Goal: Find specific page/section

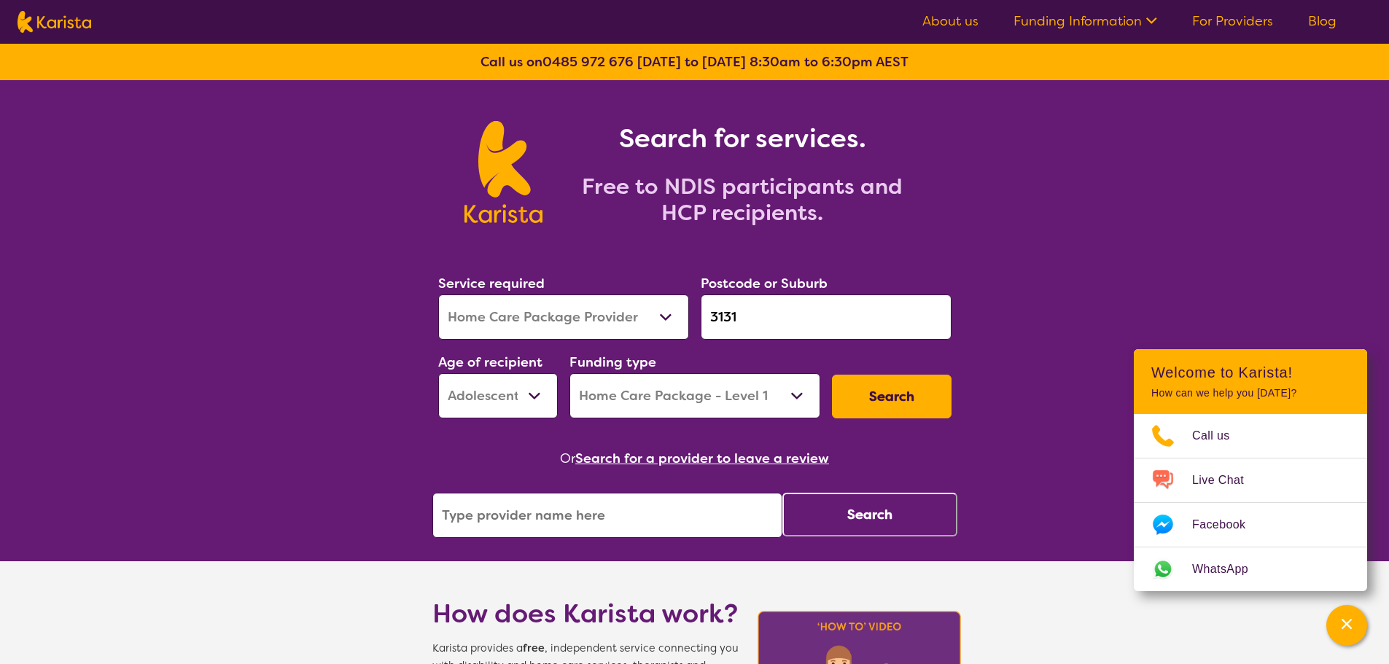
select select "Home Care Package Provider"
select select "AS"
select select "HCP1"
click at [79, 15] on img at bounding box center [54, 22] width 74 height 22
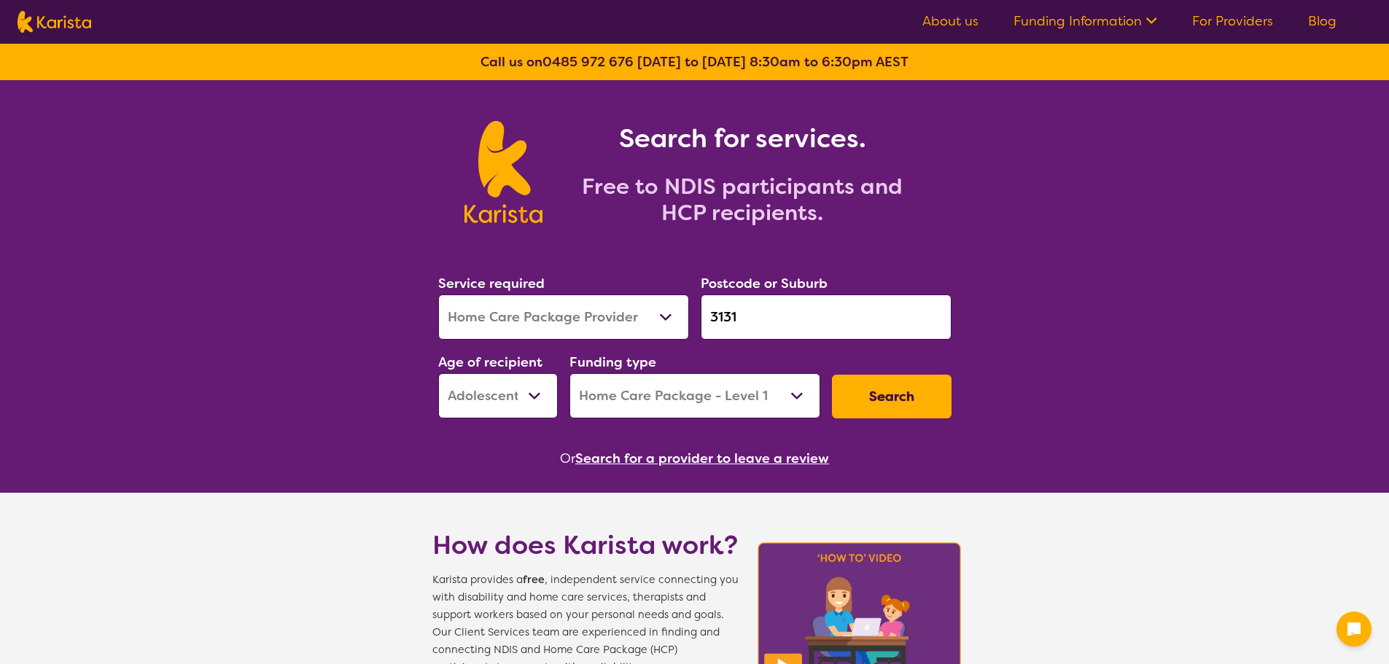
select select "Home Care Package Provider"
select select "AS"
select select "HCP1"
click at [950, 23] on link "About us" at bounding box center [950, 20] width 56 height 17
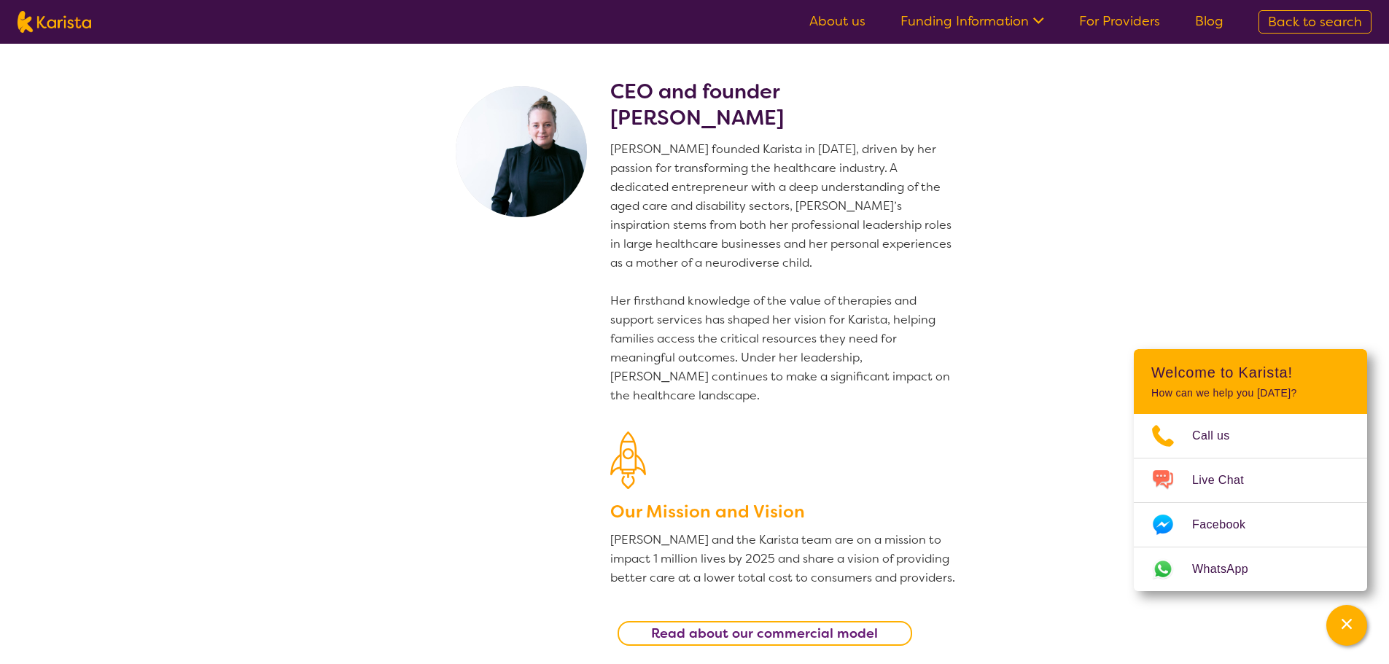
click at [852, 19] on link "About us" at bounding box center [837, 20] width 56 height 17
click at [50, 26] on img at bounding box center [54, 22] width 74 height 22
select select "Home Care Package Provider"
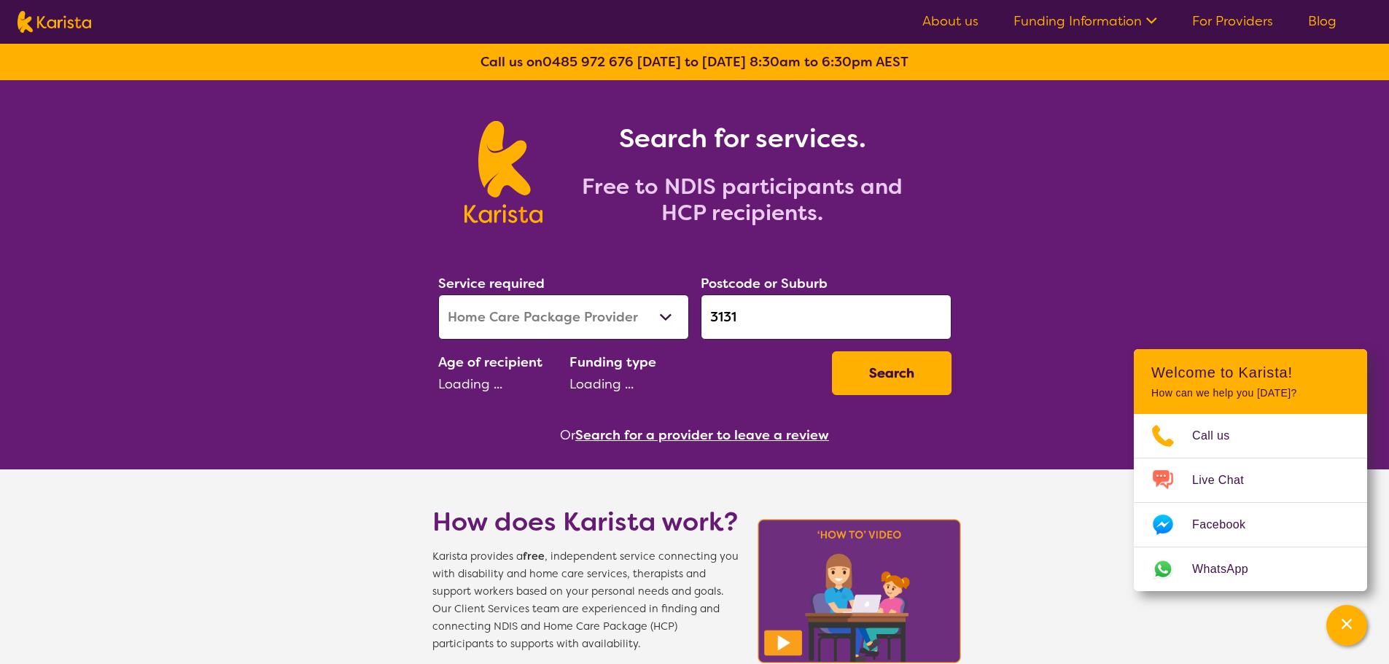
select select "AS"
select select "HCP1"
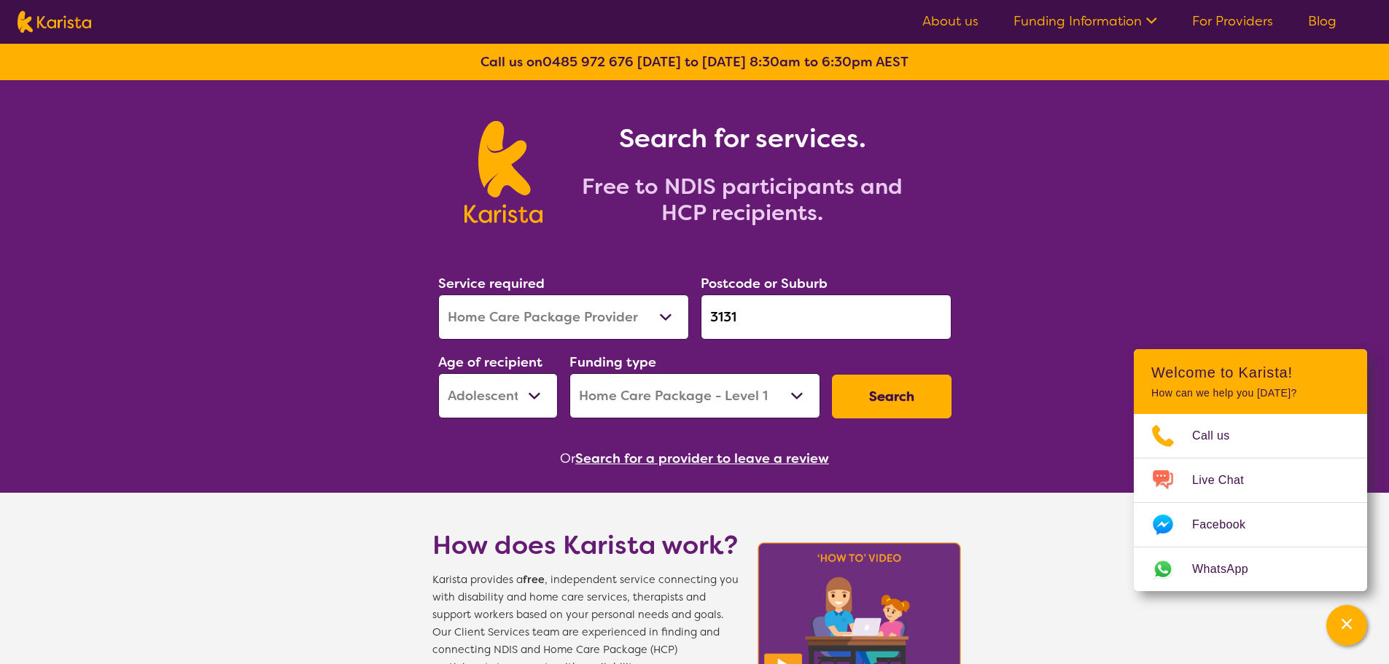
click at [951, 12] on link "About us" at bounding box center [950, 20] width 56 height 17
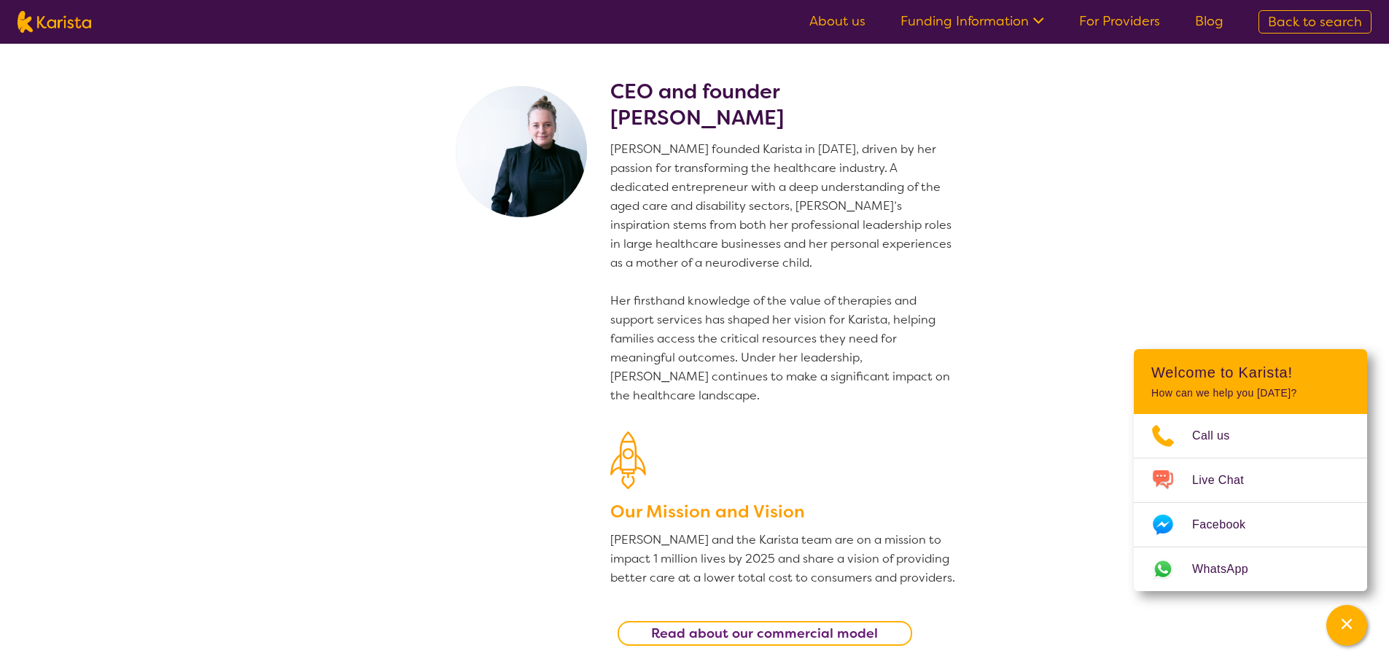
scroll to position [146, 0]
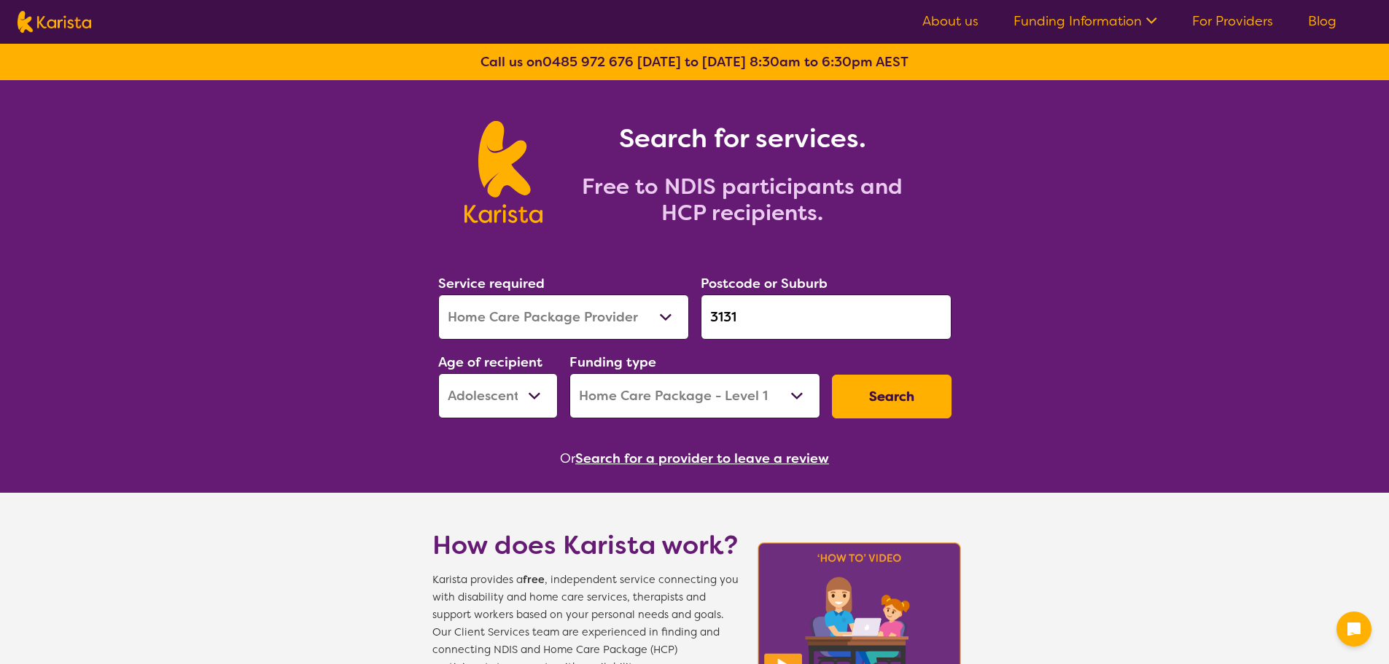
select select "Home Care Package Provider"
select select "AS"
select select "HCP1"
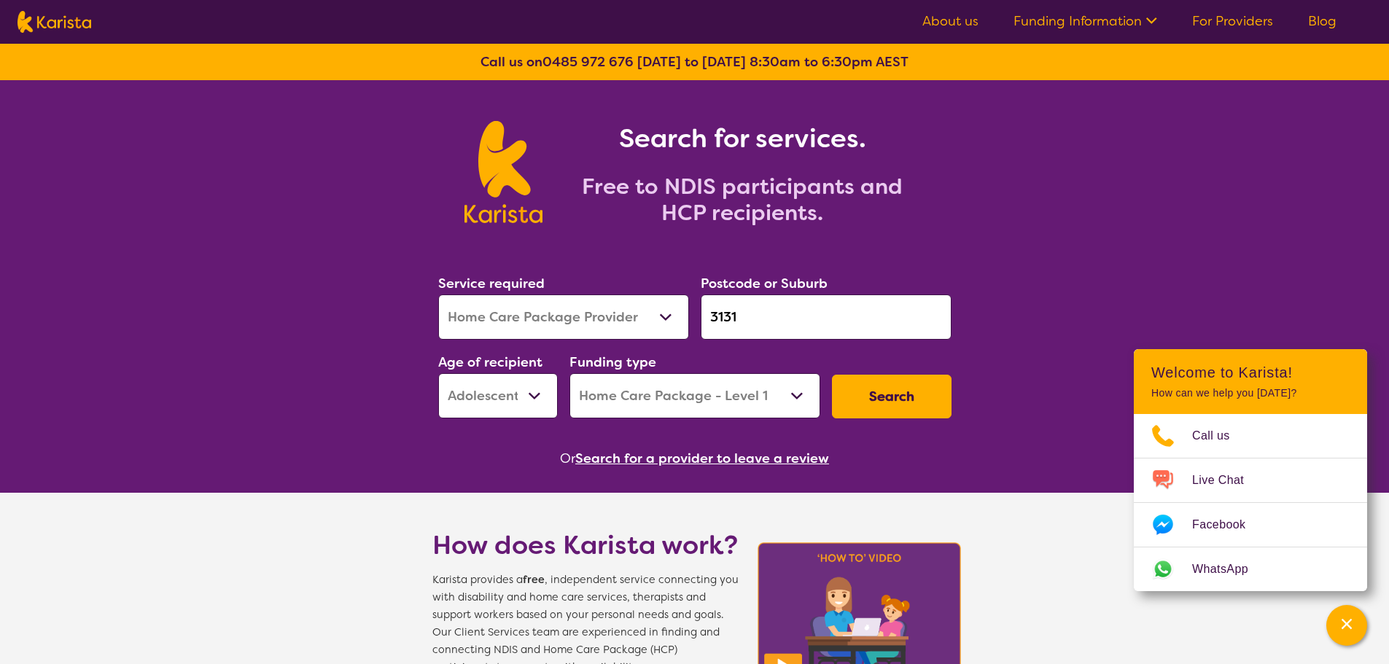
click at [290, 126] on div "Search for services. Free to NDIS participants and HCP recipients." at bounding box center [694, 156] width 1389 height 152
